Goal: Task Accomplishment & Management: Manage account settings

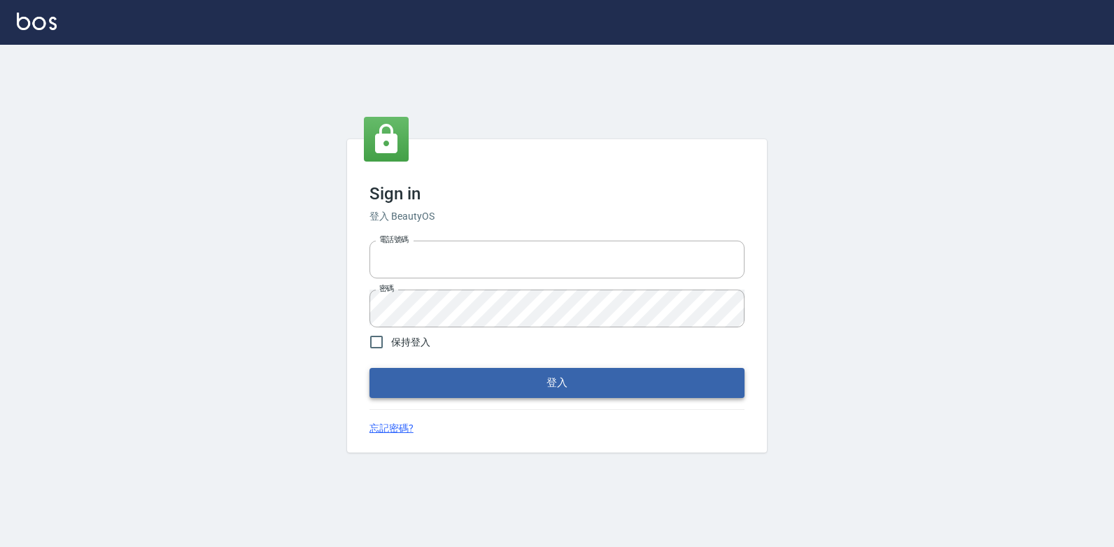
type input "047265856"
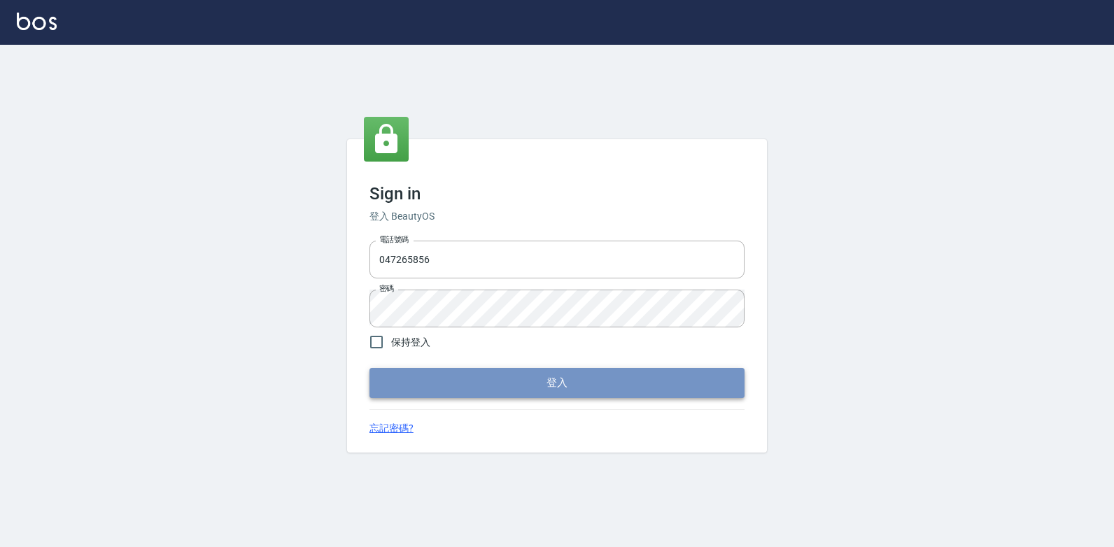
click at [561, 390] on button "登入" at bounding box center [556, 382] width 375 height 29
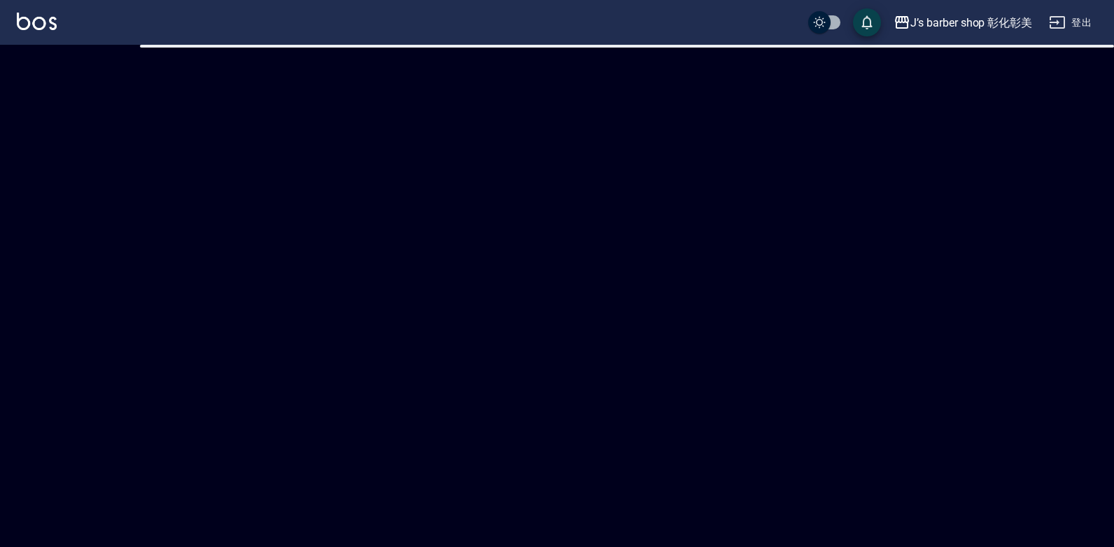
checkbox input "true"
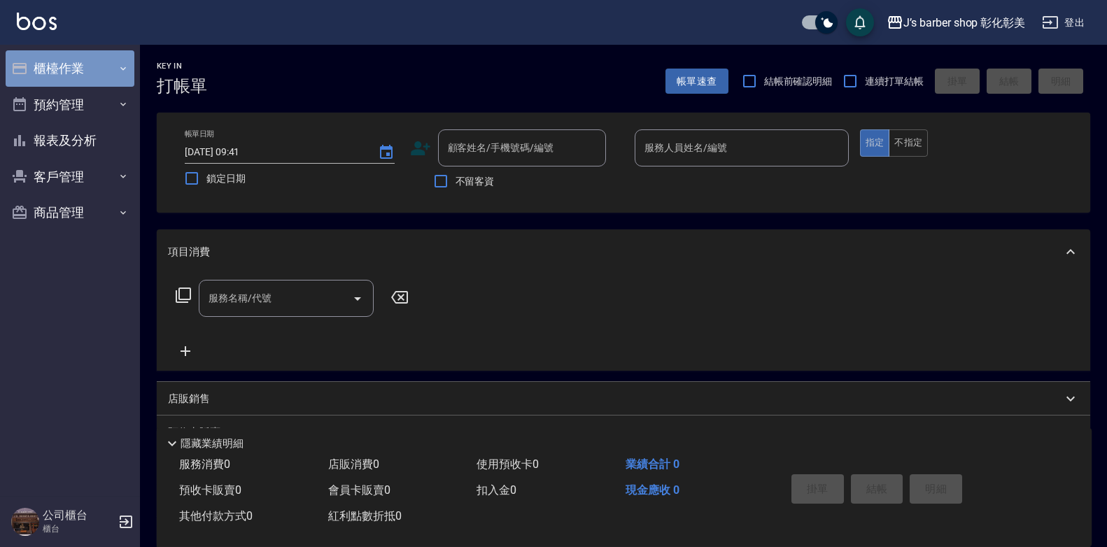
click at [99, 64] on button "櫃檯作業" at bounding box center [70, 68] width 129 height 36
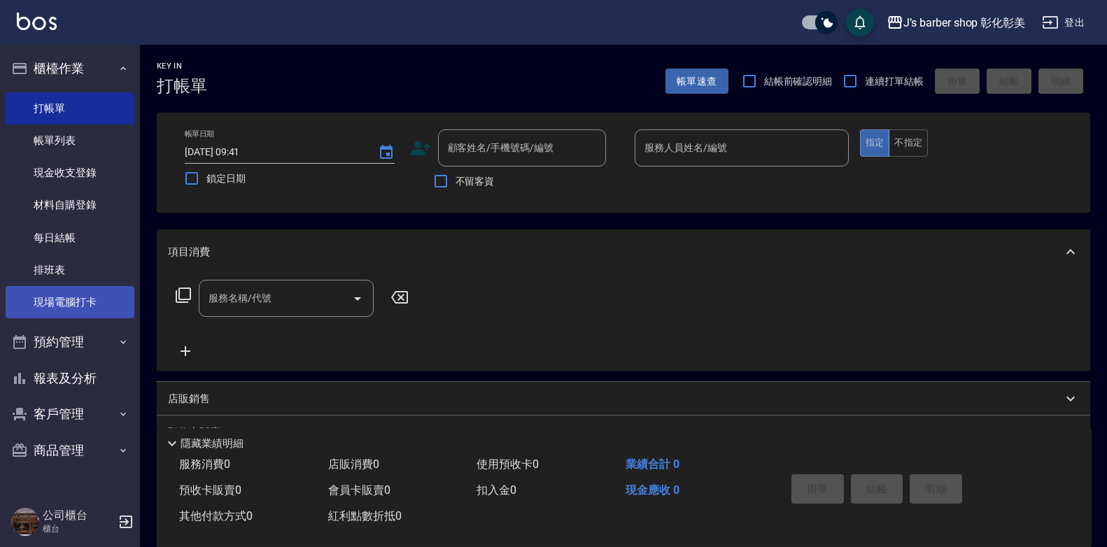
click at [101, 297] on link "現場電腦打卡" at bounding box center [70, 302] width 129 height 32
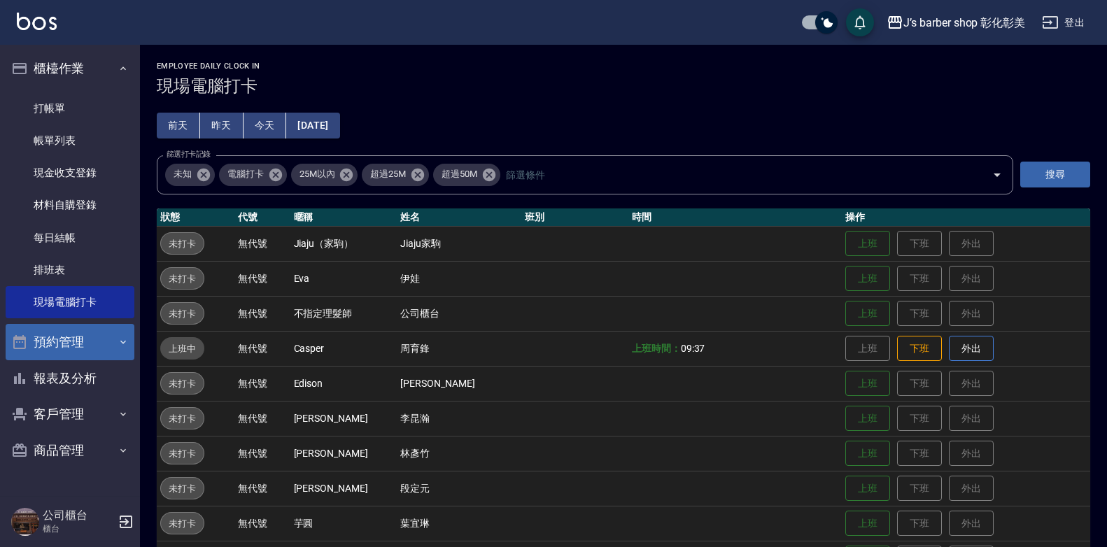
click at [57, 334] on button "預約管理" at bounding box center [70, 342] width 129 height 36
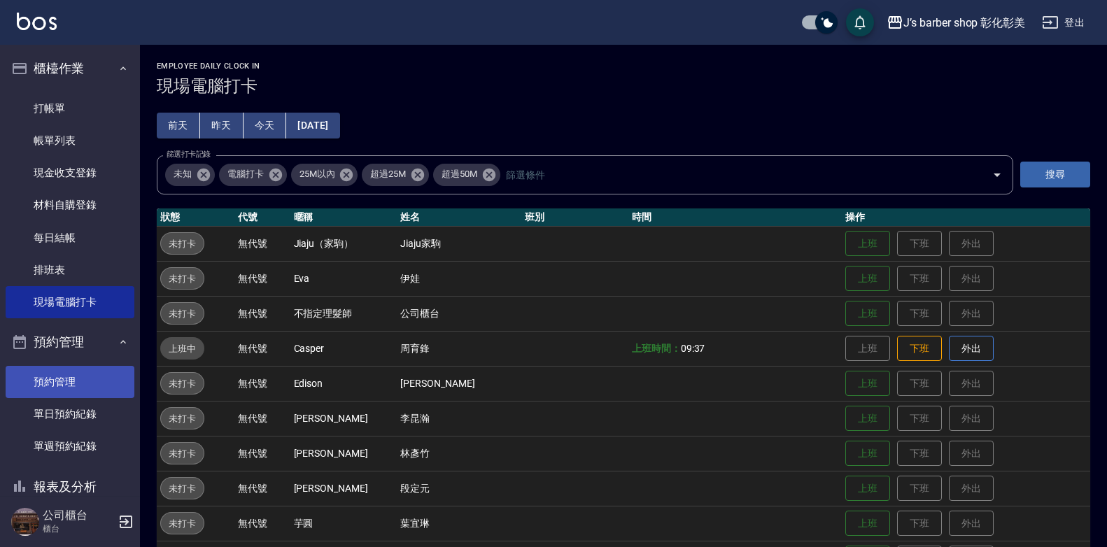
click at [77, 385] on link "預約管理" at bounding box center [70, 382] width 129 height 32
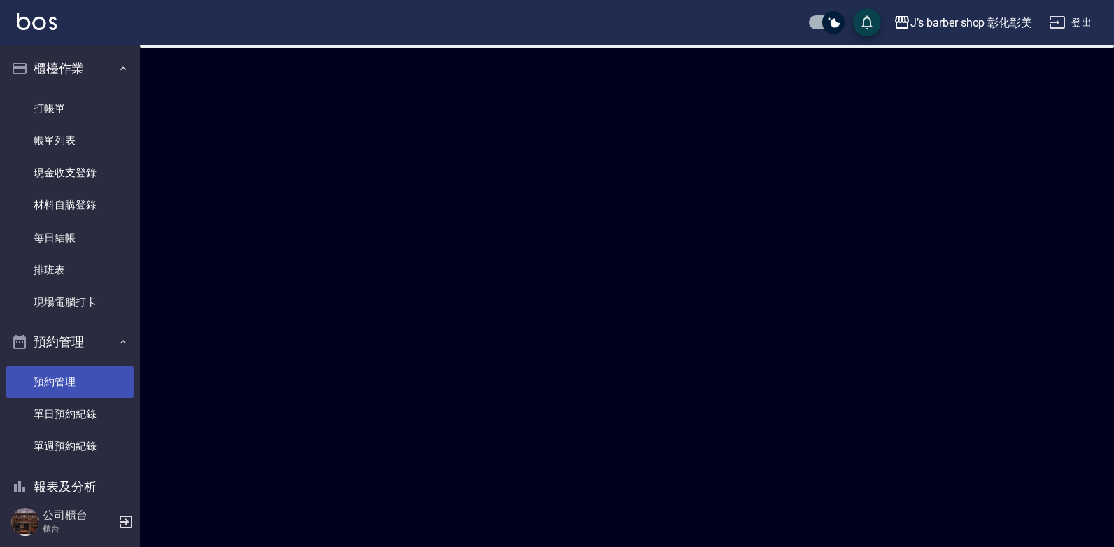
click at [78, 383] on link "預約管理" at bounding box center [70, 382] width 129 height 32
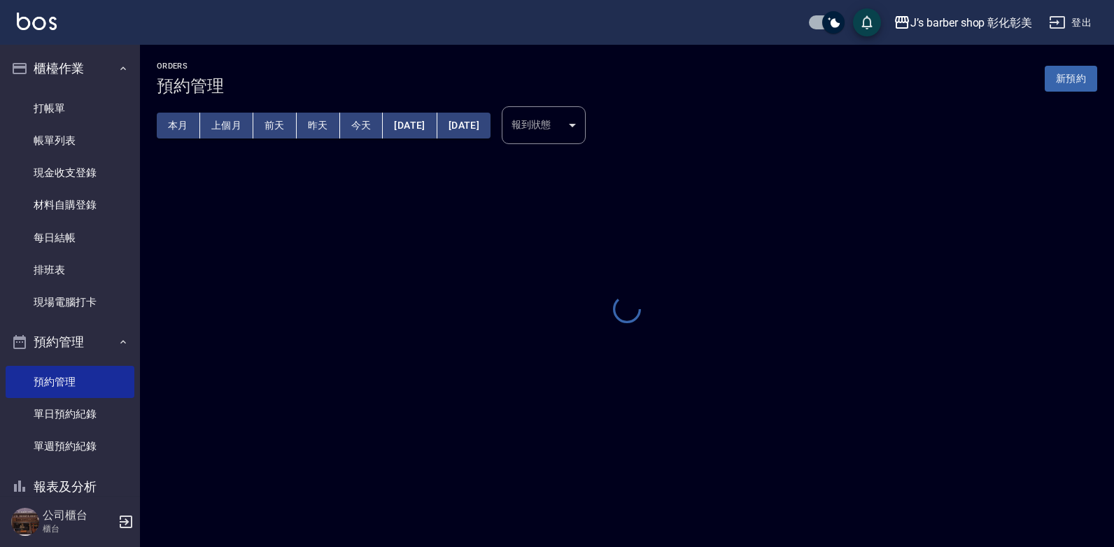
click at [354, 113] on button "今天" at bounding box center [361, 126] width 43 height 26
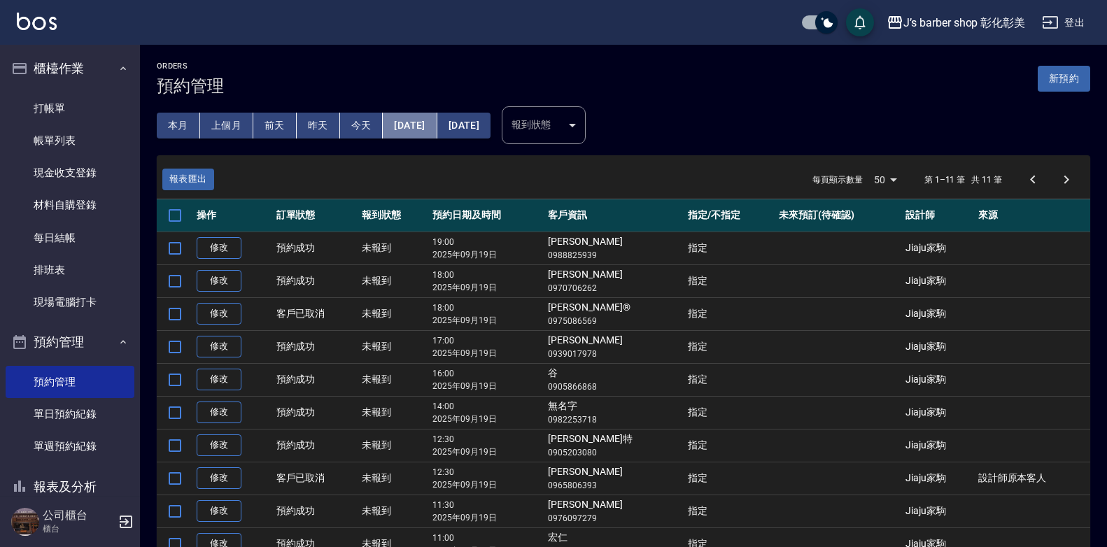
click at [434, 118] on button "[DATE]" at bounding box center [410, 126] width 54 height 26
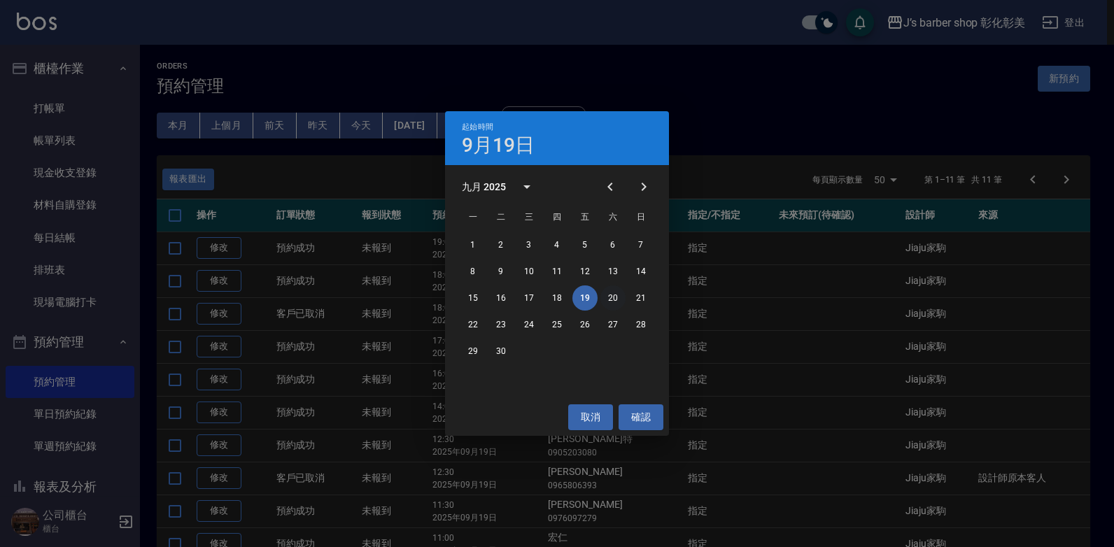
click at [607, 296] on button "20" at bounding box center [612, 298] width 25 height 25
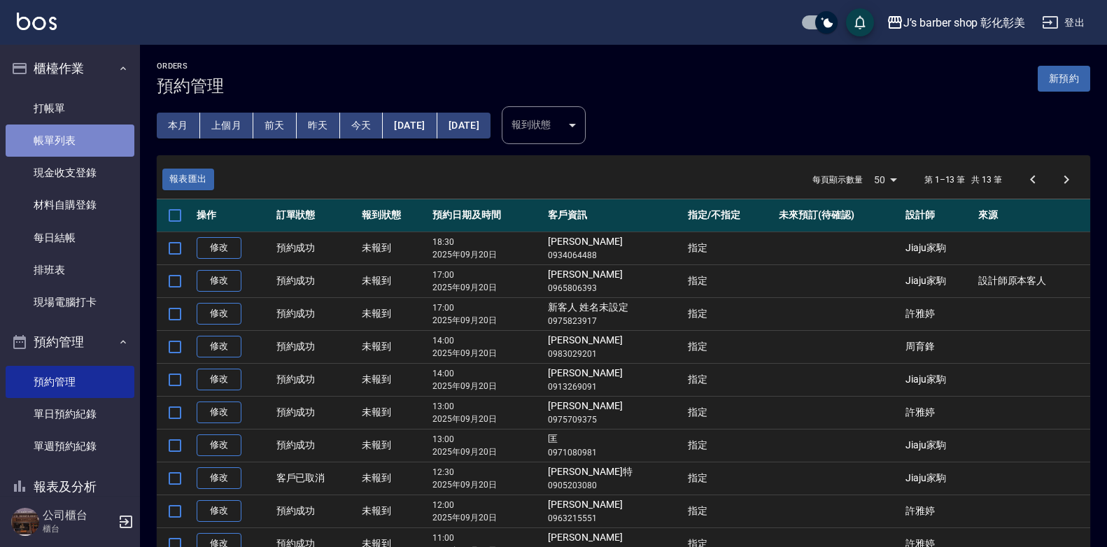
click at [76, 143] on link "帳單列表" at bounding box center [70, 141] width 129 height 32
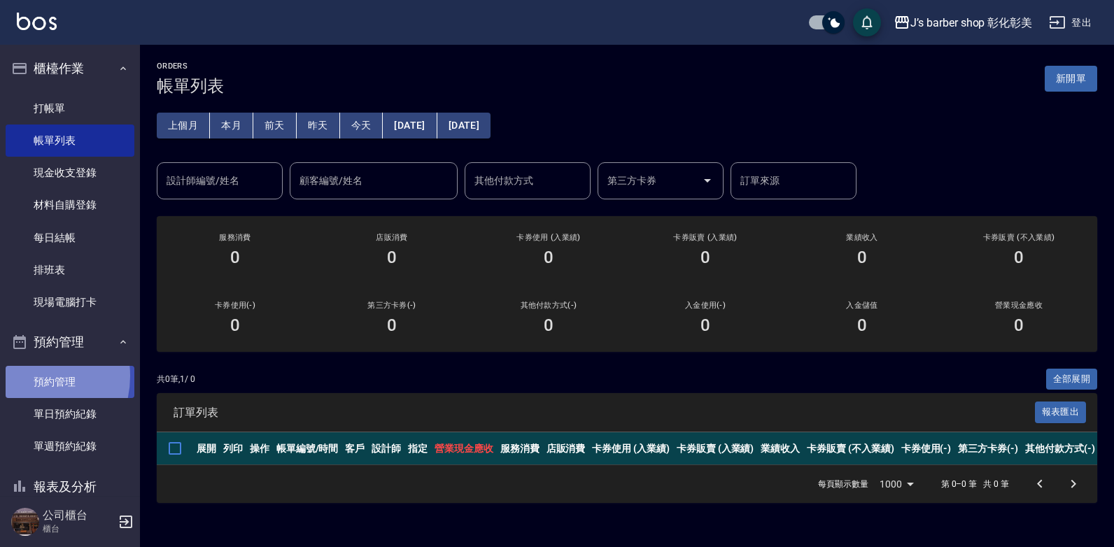
click at [27, 376] on link "預約管理" at bounding box center [70, 382] width 129 height 32
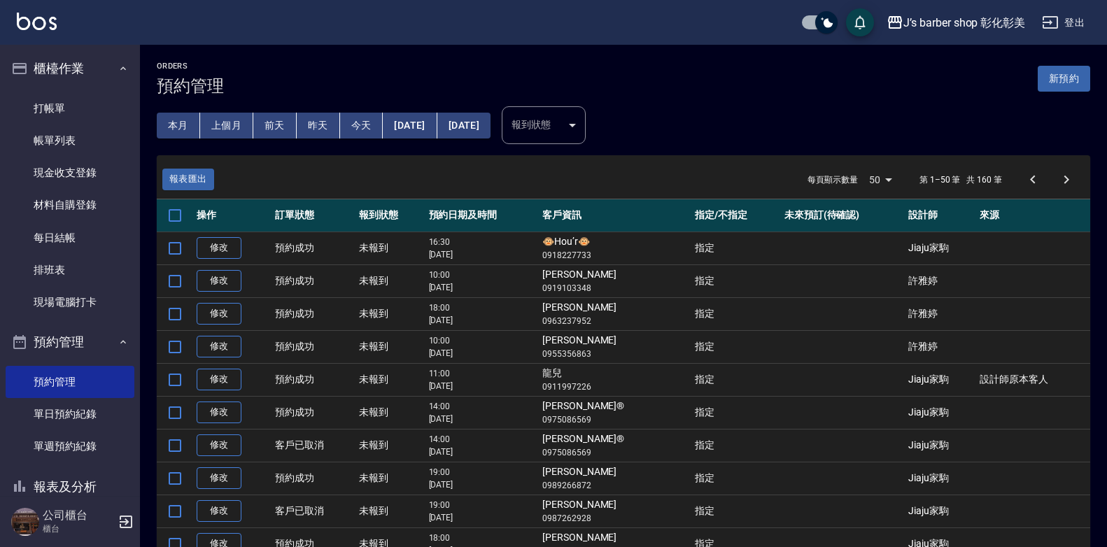
click at [353, 129] on button "今天" at bounding box center [361, 126] width 43 height 26
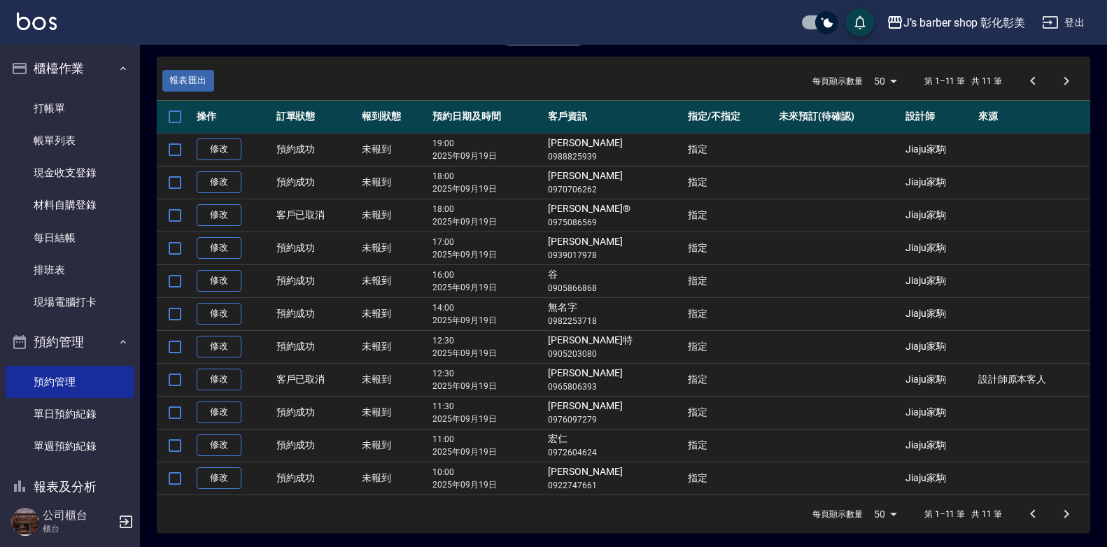
scroll to position [101, 0]
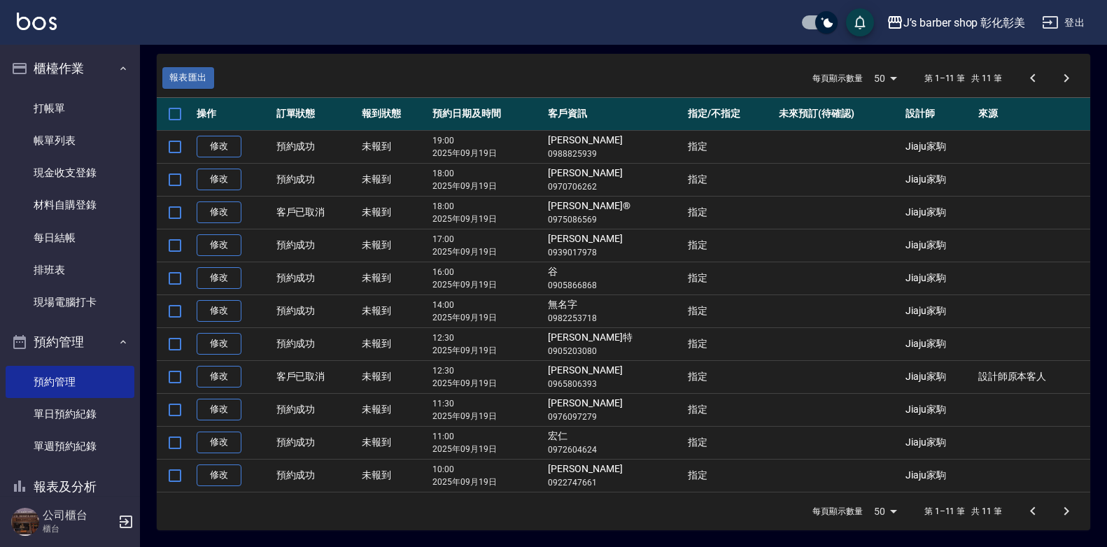
click at [698, 16] on div "J’s barber shop 彰化彰美 登出" at bounding box center [553, 22] width 1107 height 45
